Goal: Check status: Verify the current state of an ongoing process or item

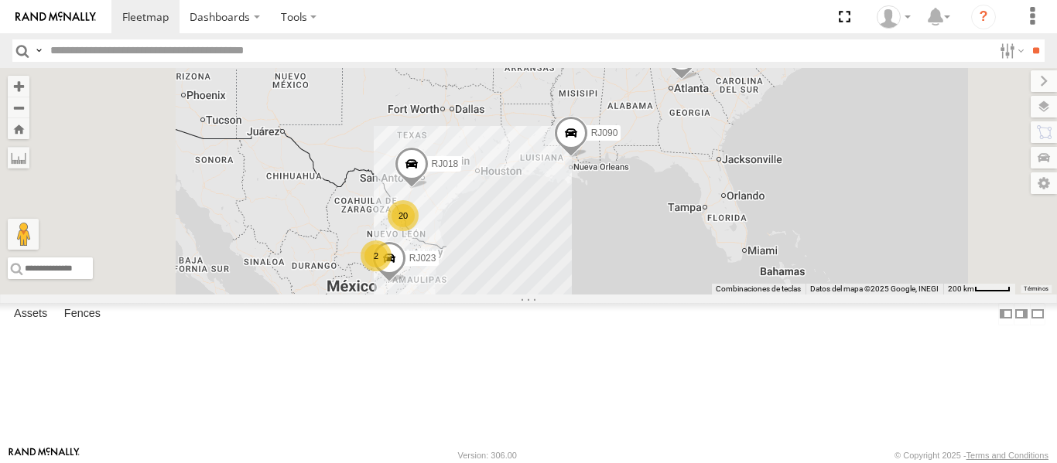
click at [0, 0] on div "RJ023" at bounding box center [0, 0] width 0 height 0
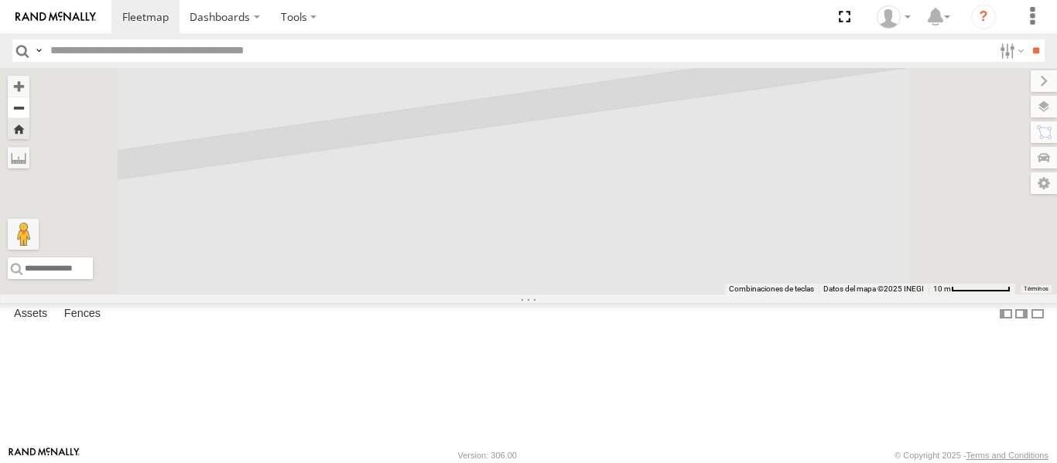
click at [29, 104] on button "Zoom out" at bounding box center [19, 108] width 22 height 22
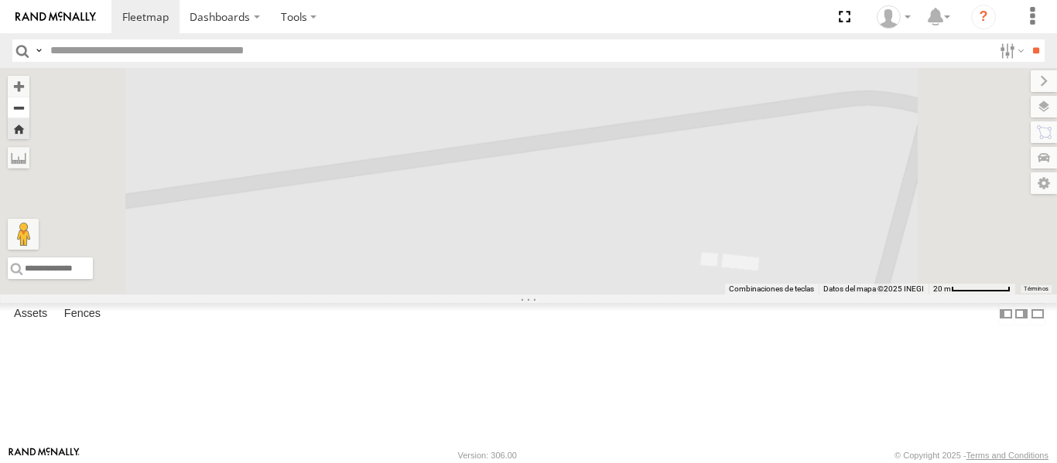
click at [29, 104] on button "Zoom out" at bounding box center [19, 108] width 22 height 22
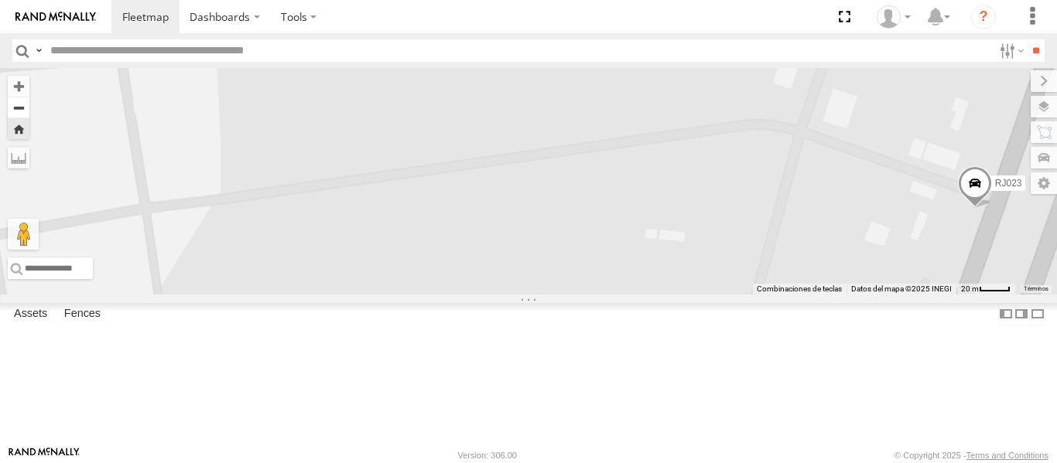
click at [29, 104] on button "Zoom out" at bounding box center [19, 108] width 22 height 22
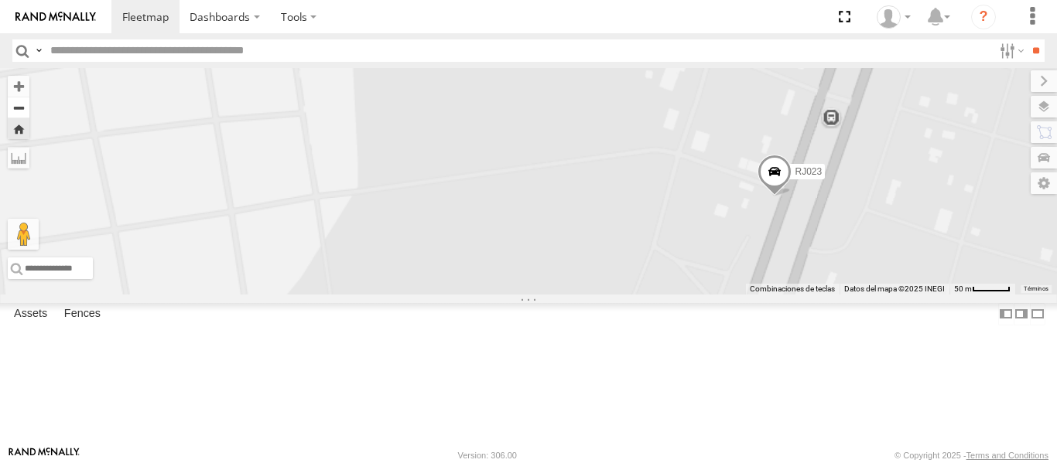
click at [29, 104] on button "Zoom out" at bounding box center [19, 108] width 22 height 22
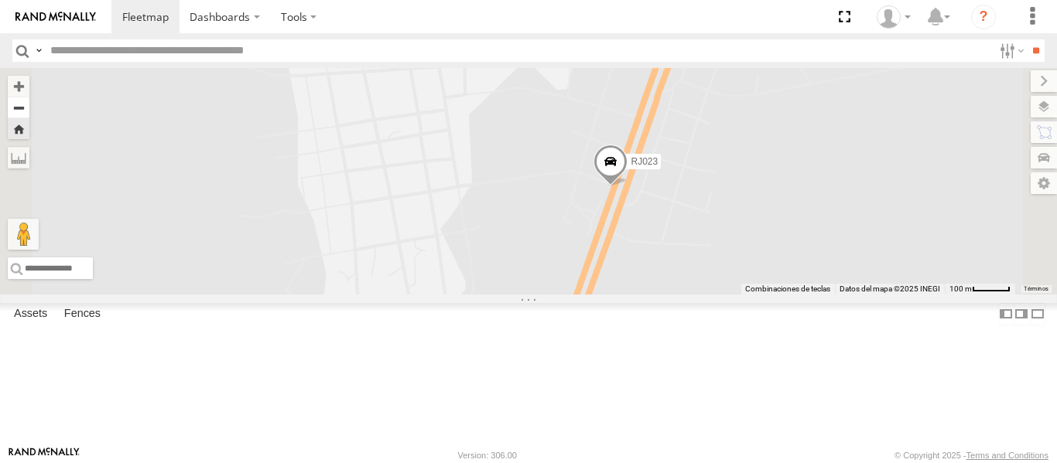
click at [29, 104] on button "Zoom out" at bounding box center [19, 108] width 22 height 22
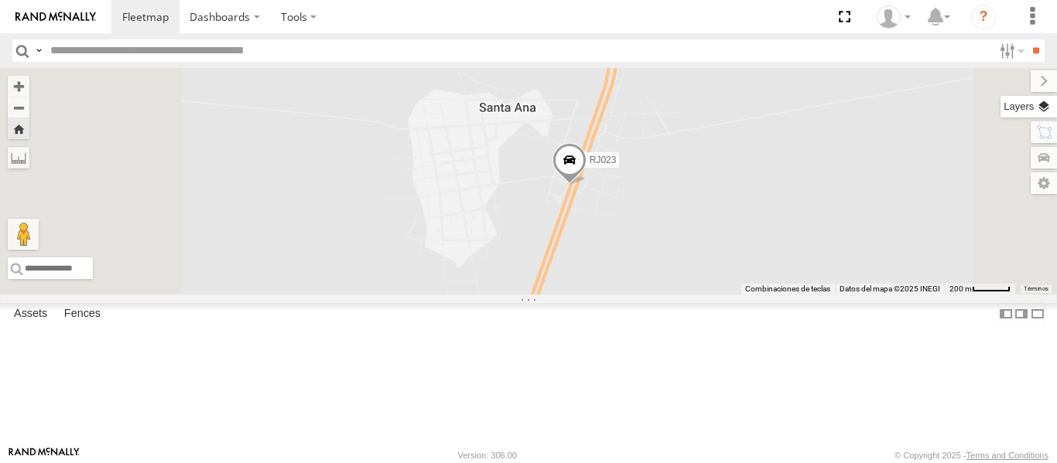
click at [1050, 108] on label at bounding box center [1028, 107] width 56 height 22
click at [0, 0] on span "Overlays" at bounding box center [0, 0] width 0 height 0
click at [0, 0] on span "Transit" at bounding box center [0, 0] width 0 height 0
click at [0, 0] on span "Traffic" at bounding box center [0, 0] width 0 height 0
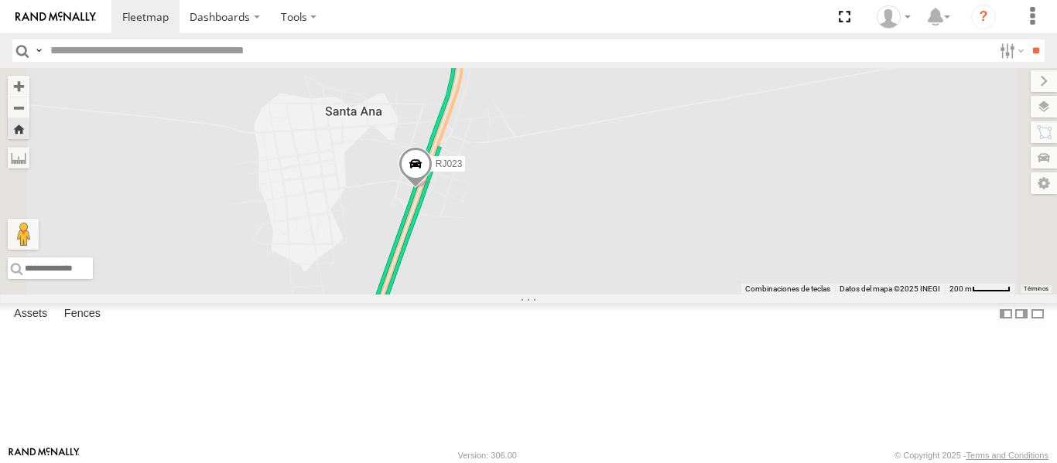
drag, startPoint x: 756, startPoint y: 166, endPoint x: 599, endPoint y: 170, distance: 157.8
click at [599, 170] on div "RJ023" at bounding box center [528, 181] width 1057 height 227
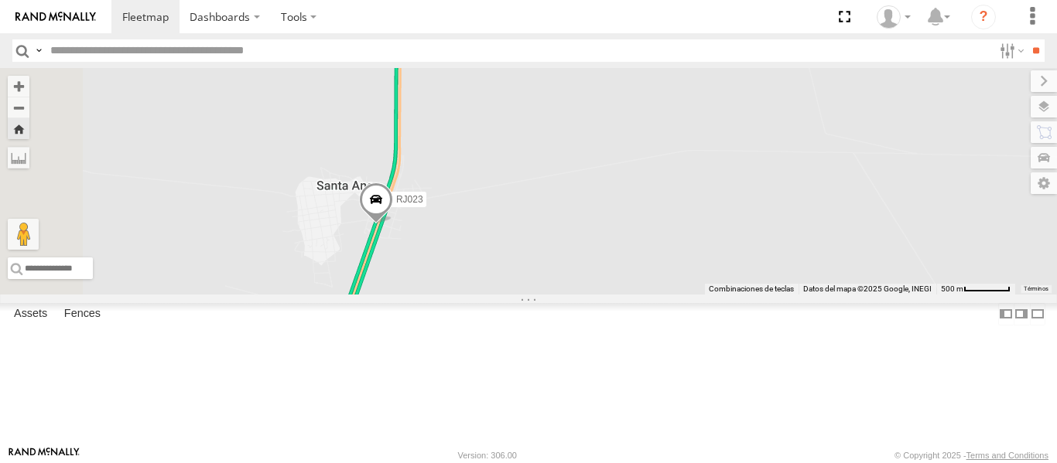
drag, startPoint x: 514, startPoint y: 191, endPoint x: 537, endPoint y: 239, distance: 53.3
click at [537, 239] on div "RJ023" at bounding box center [528, 181] width 1057 height 227
